Goal: Task Accomplishment & Management: Complete application form

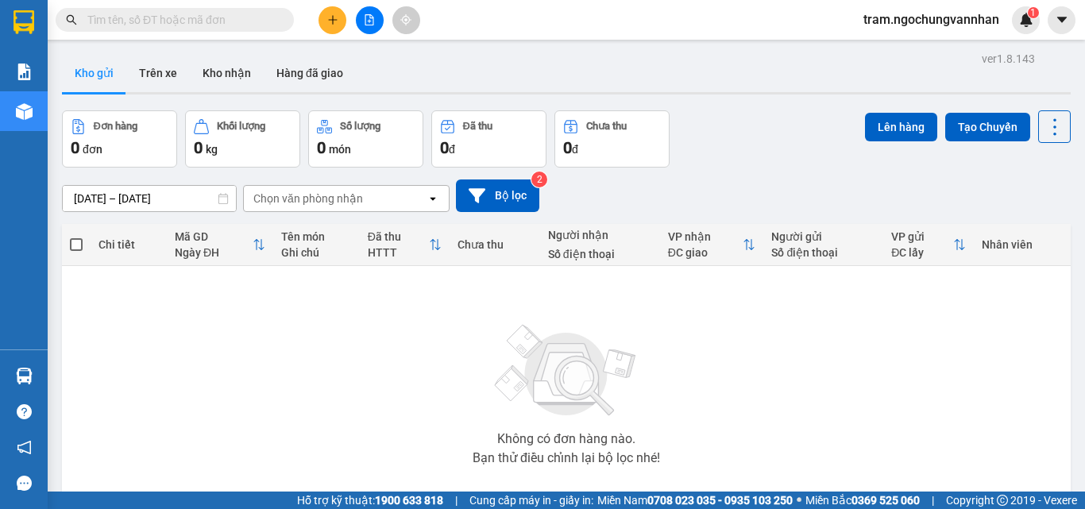
click at [331, 27] on button at bounding box center [333, 20] width 28 height 28
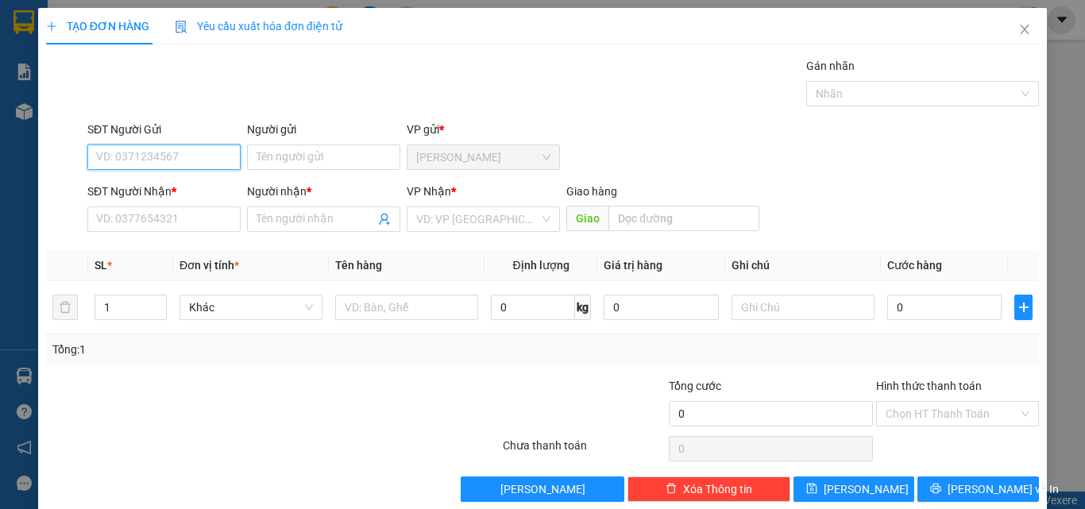
click at [133, 156] on input "SĐT Người Gửi" at bounding box center [163, 157] width 153 height 25
type input "0915787582"
click at [173, 187] on div "0915787582 - [PERSON_NAME]" at bounding box center [174, 188] width 157 height 17
type input "HOÀNG"
type input "0909930878"
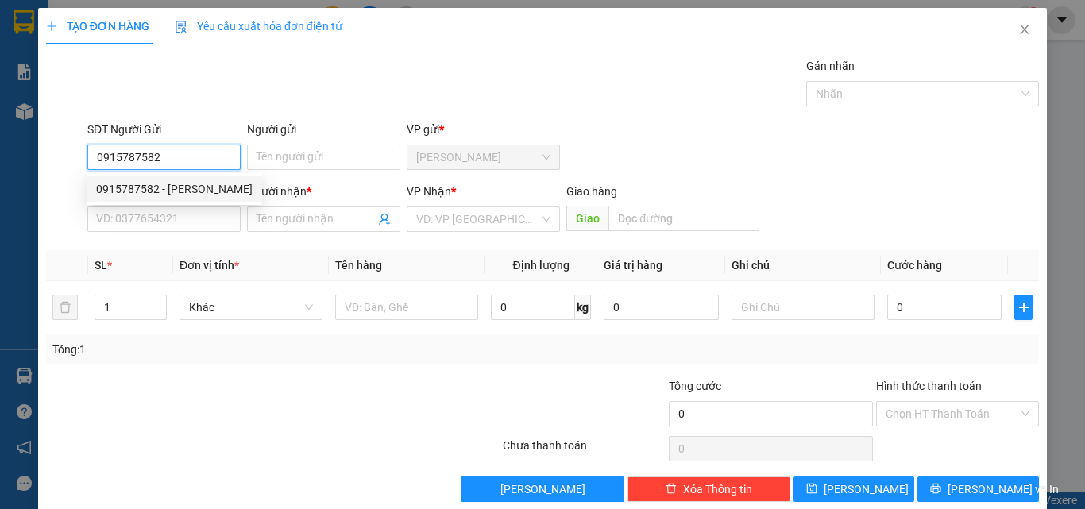
type input "HOA"
type input "N4 CÒNG"
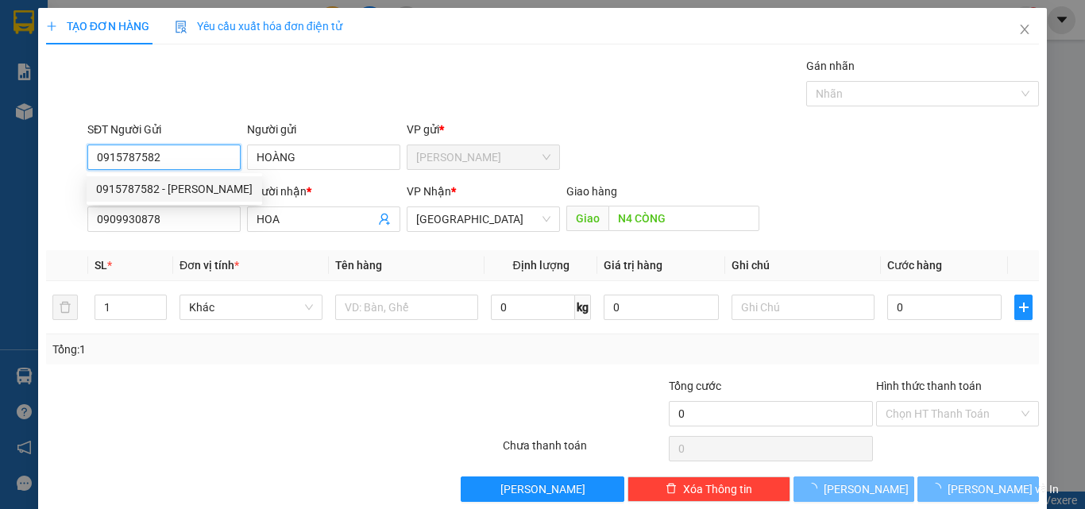
type input "170.000"
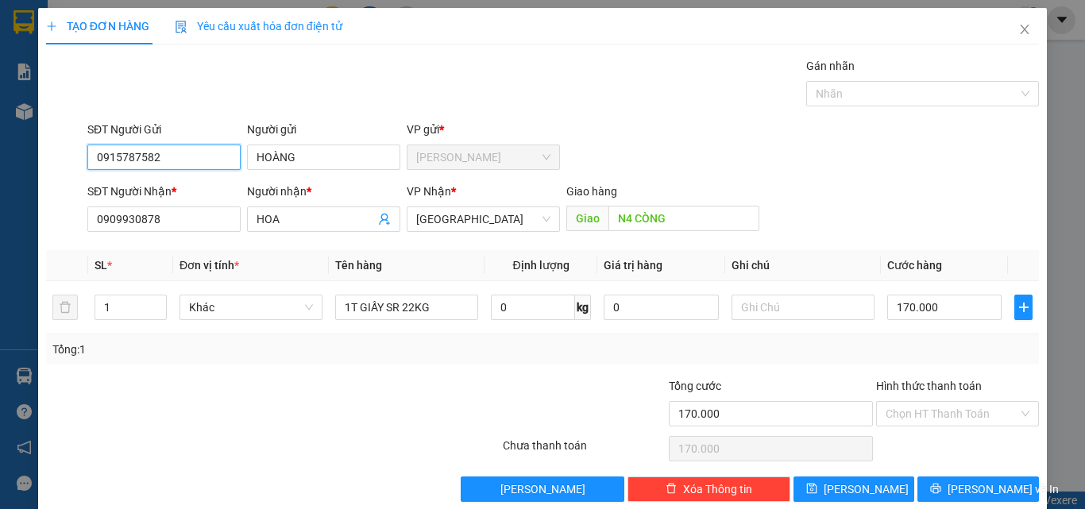
type input "0915787582"
click at [315, 384] on div at bounding box center [189, 405] width 291 height 56
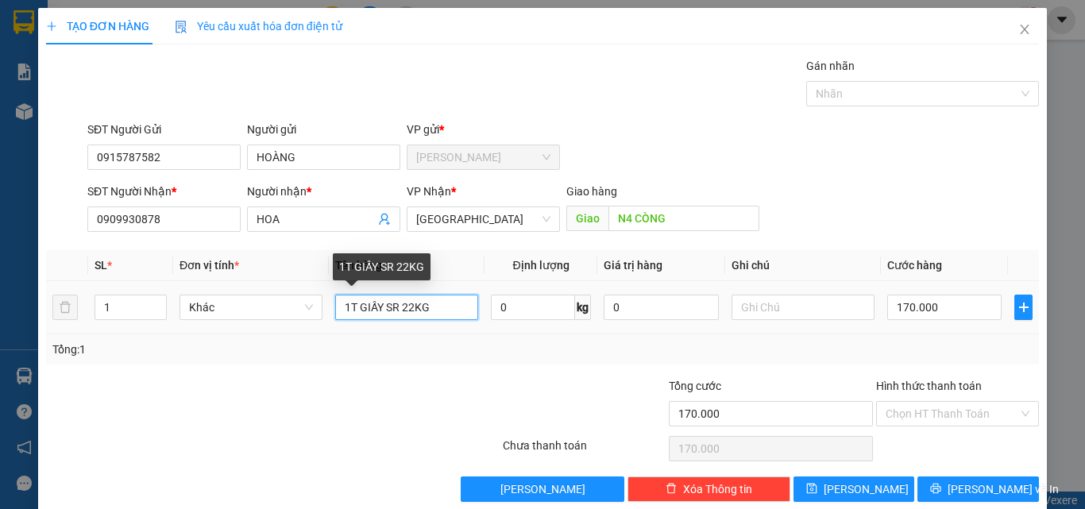
drag, startPoint x: 398, startPoint y: 306, endPoint x: 411, endPoint y: 310, distance: 13.3
click at [411, 310] on input "1T GIẤY SR 22KG" at bounding box center [406, 307] width 143 height 25
type input "1T GIẤY SR 16KG"
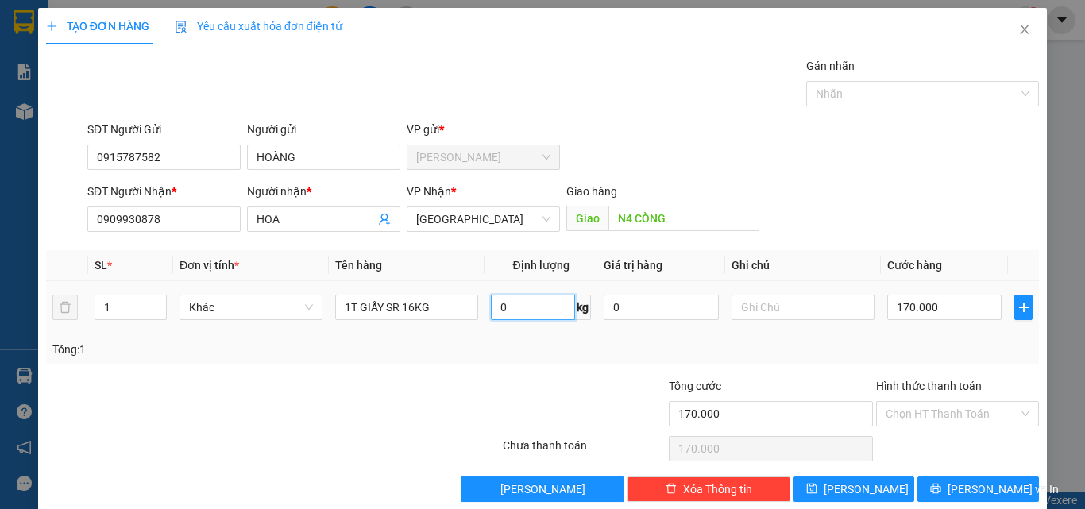
click at [542, 312] on input "0" at bounding box center [533, 307] width 84 height 25
type input "16"
click at [907, 310] on input "170.000" at bounding box center [944, 307] width 114 height 25
type input "1"
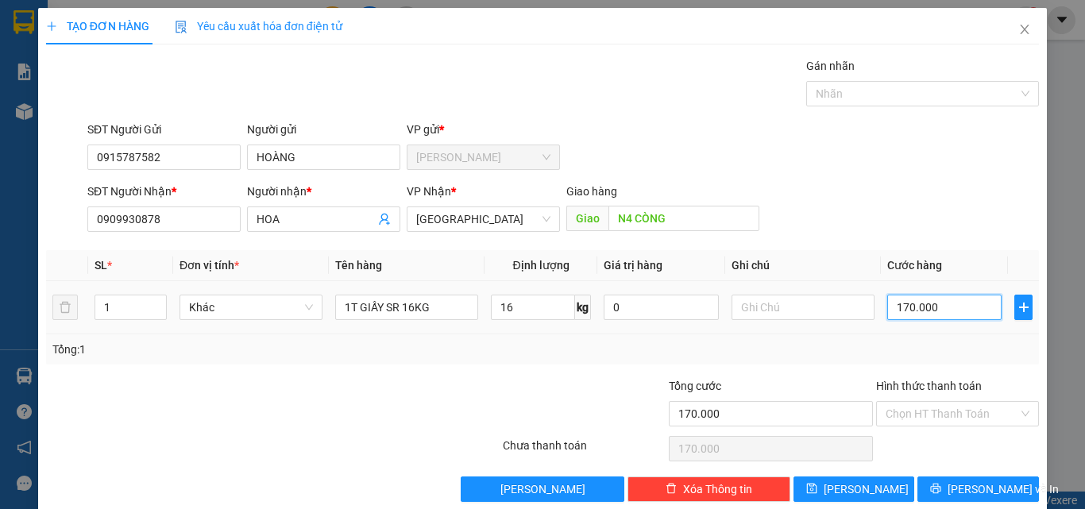
type input "1"
type input "12"
type input "120"
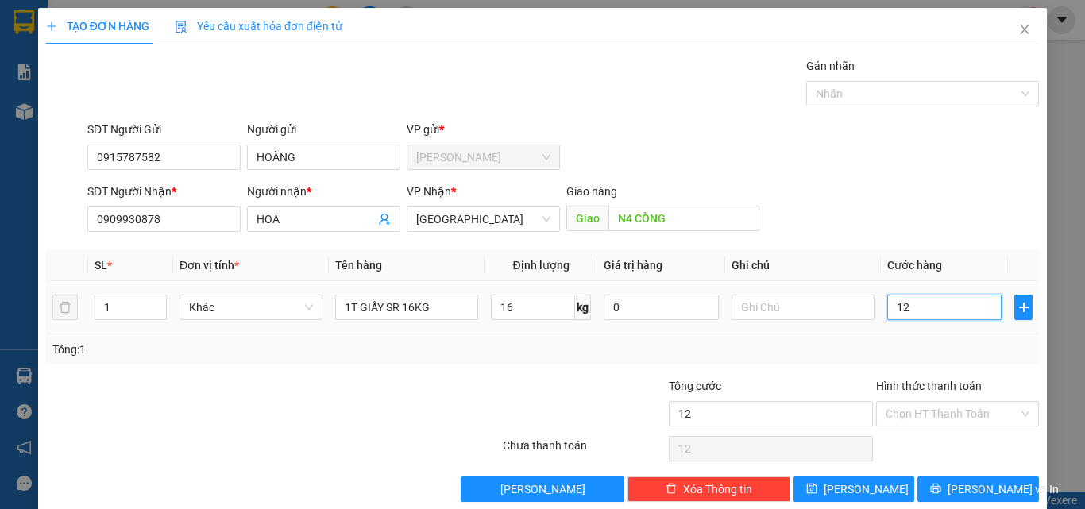
type input "120"
type input "1.200"
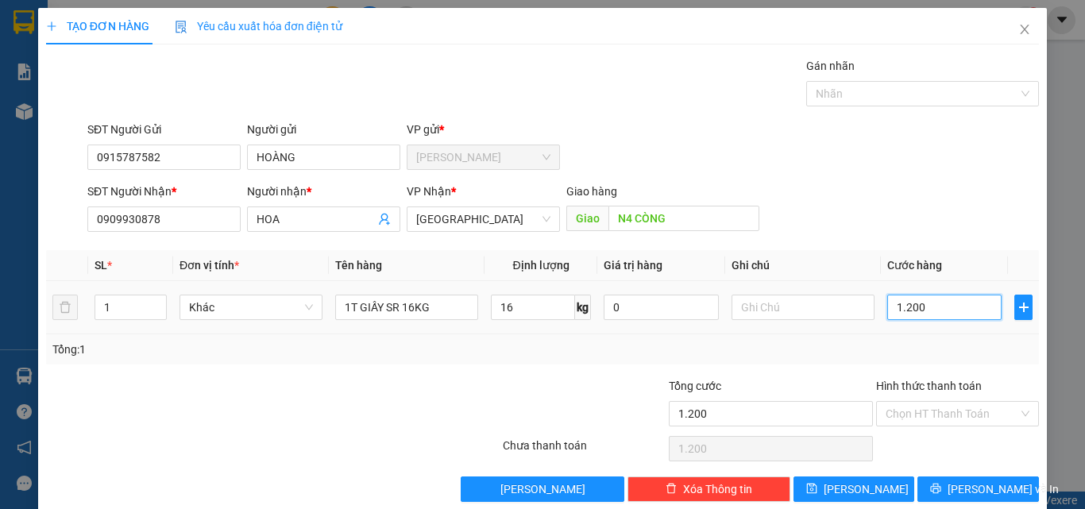
type input "12.000"
type input "120.000"
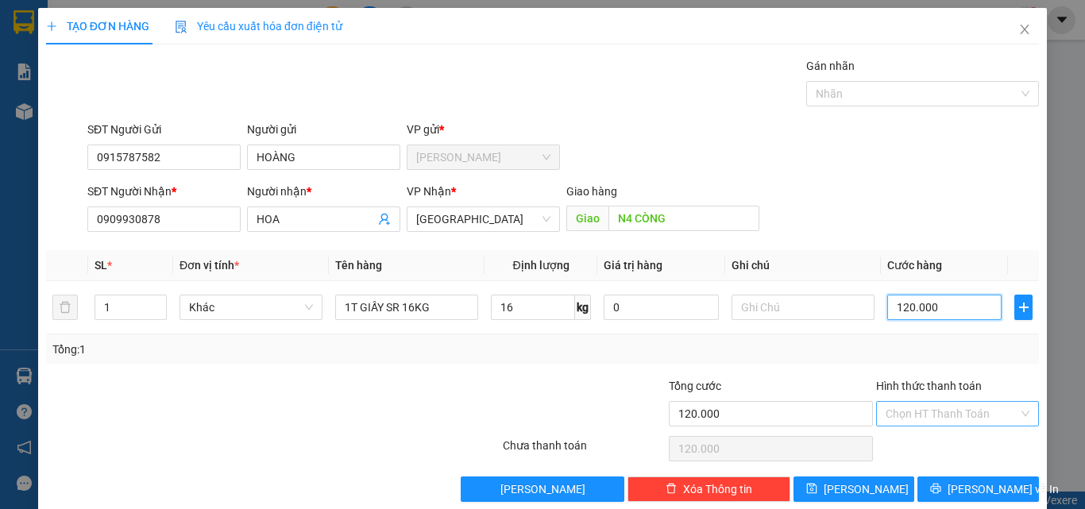
type input "120.000"
click at [901, 407] on input "Hình thức thanh toán" at bounding box center [952, 414] width 133 height 24
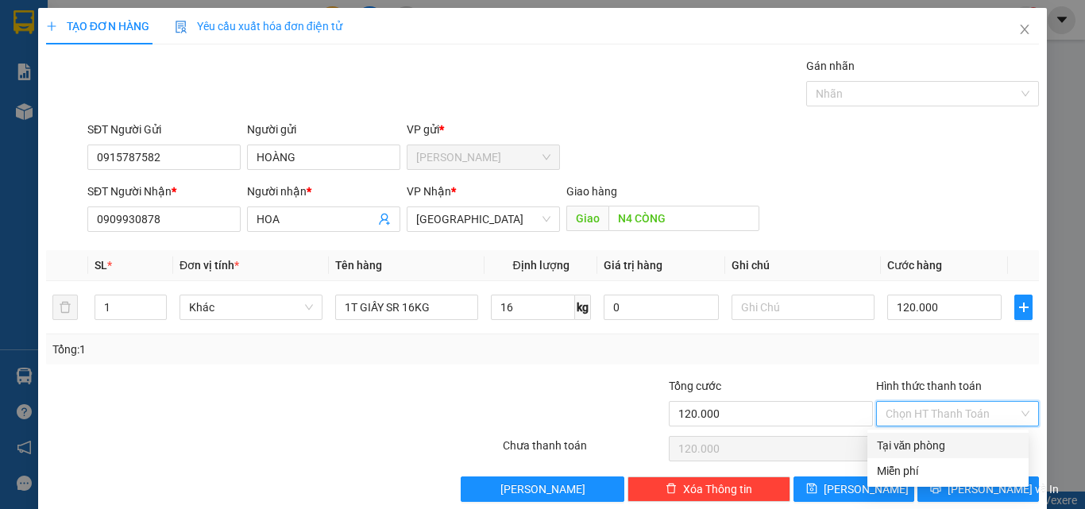
click at [909, 439] on div "Tại văn phòng" at bounding box center [948, 445] width 142 height 17
type input "0"
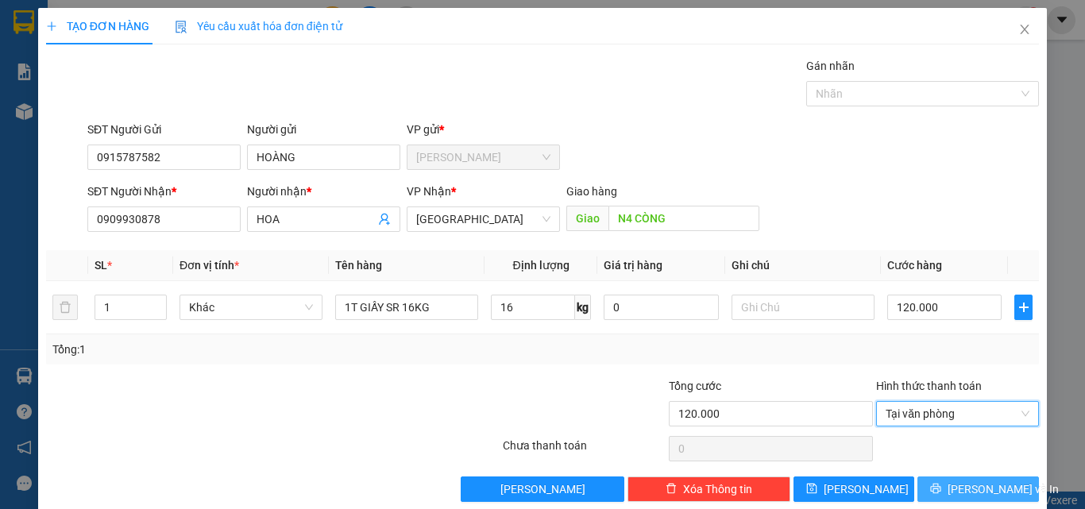
click at [933, 488] on button "[PERSON_NAME] và In" at bounding box center [979, 489] width 122 height 25
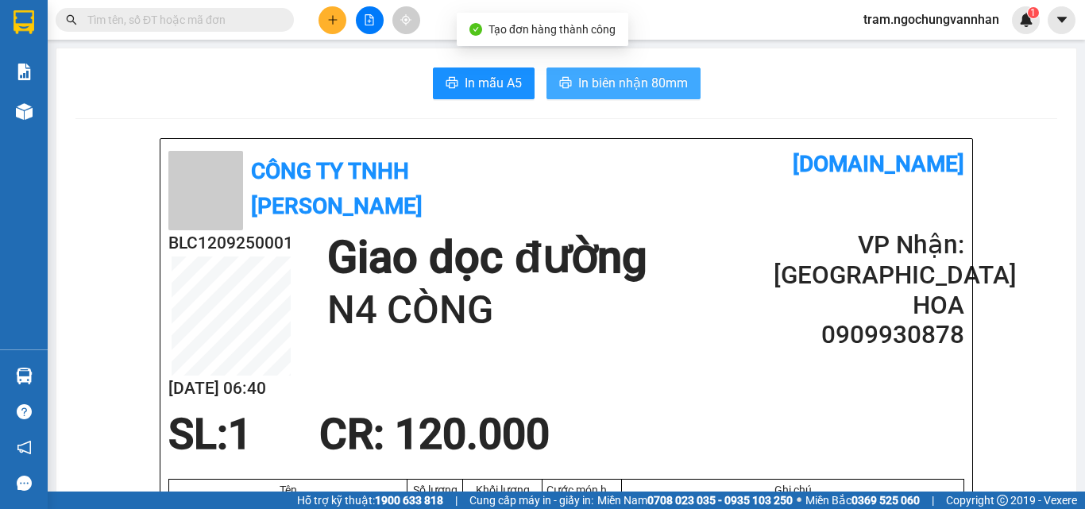
click at [628, 73] on span "In biên nhận 80mm" at bounding box center [633, 83] width 110 height 20
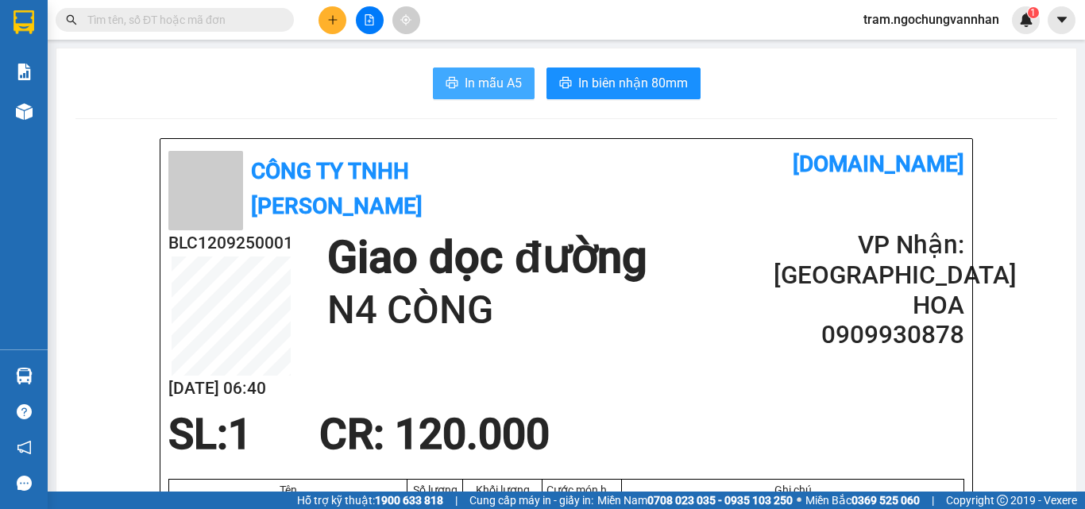
click at [502, 84] on span "In mẫu A5" at bounding box center [493, 83] width 57 height 20
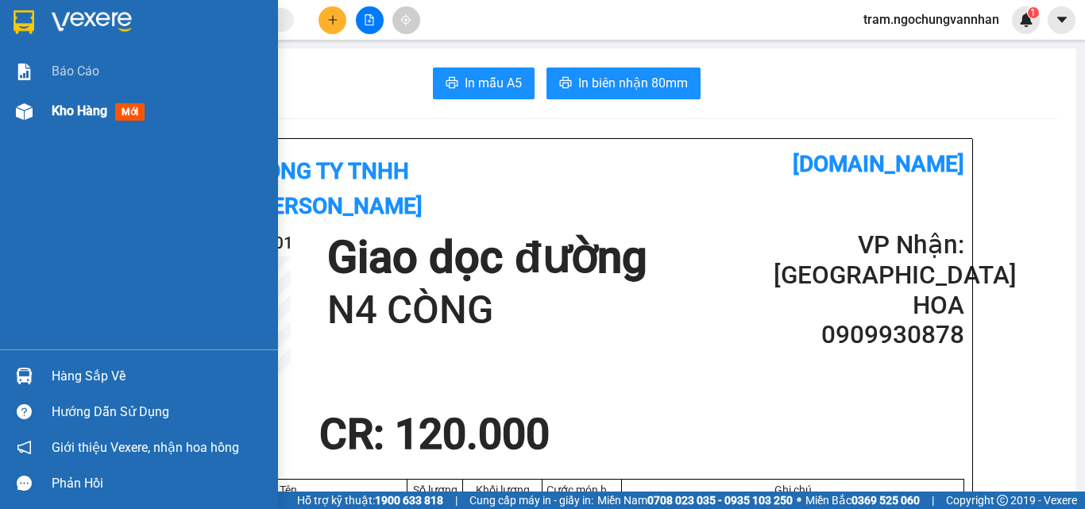
click at [56, 114] on span "Kho hàng" at bounding box center [80, 110] width 56 height 15
